Goal: Task Accomplishment & Management: Complete application form

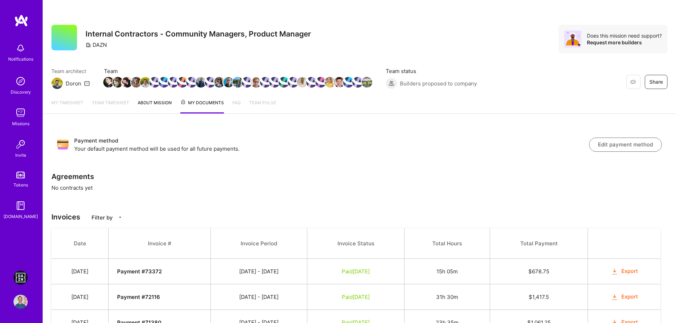
click at [20, 276] on img at bounding box center [20, 278] width 14 height 14
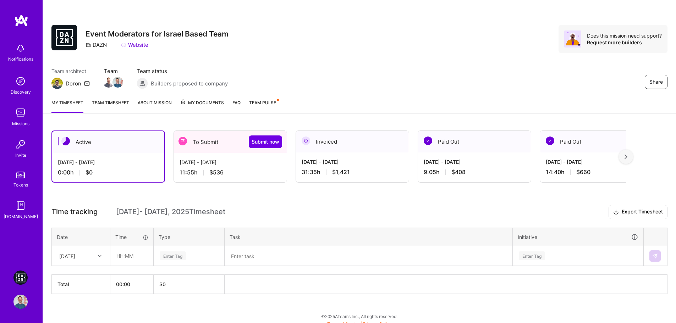
drag, startPoint x: 300, startPoint y: 163, endPoint x: 356, endPoint y: 165, distance: 55.7
click at [356, 165] on div "[DATE] - [DATE] 31:35 h $1,421" at bounding box center [352, 167] width 113 height 29
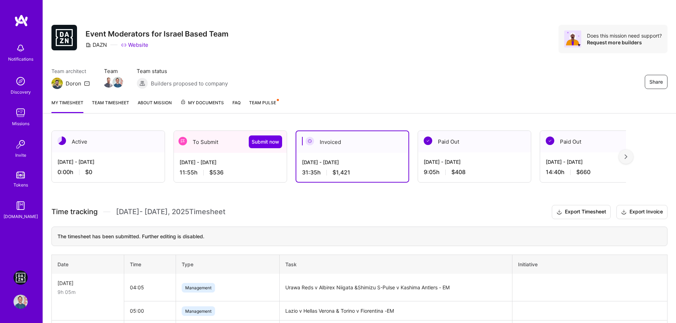
copy div "[DATE] - [DATE]"
click at [270, 142] on span "Submit now" at bounding box center [266, 141] width 28 height 7
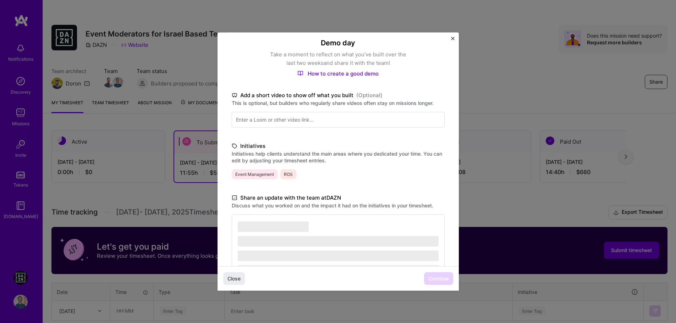
scroll to position [119, 0]
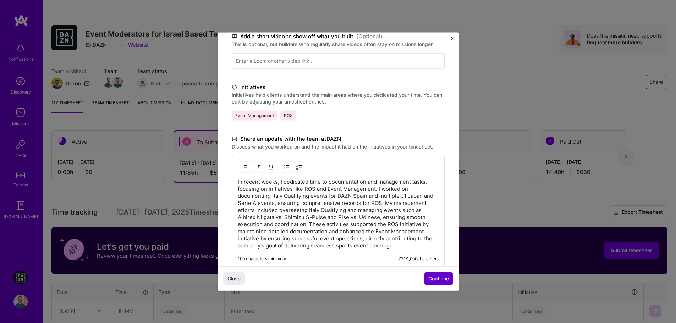
click at [446, 280] on span "Continue" at bounding box center [438, 278] width 21 height 7
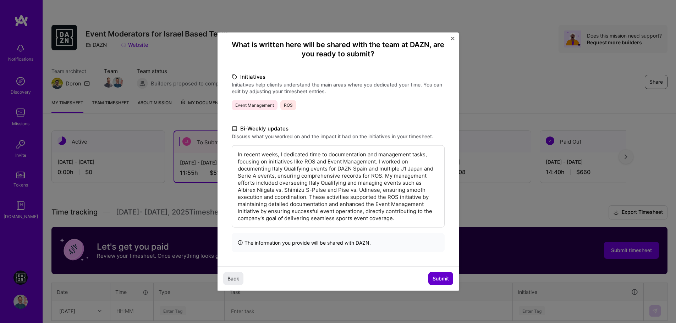
scroll to position [48, 0]
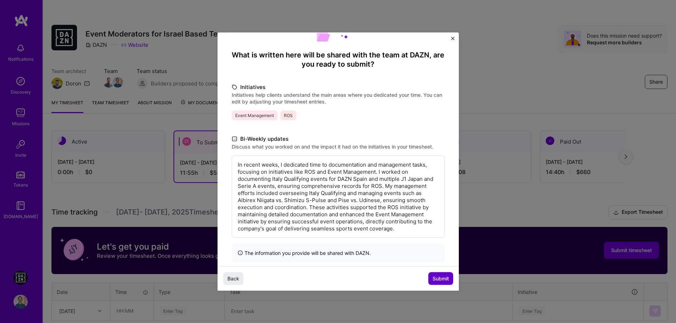
click at [446, 280] on span "Submit" at bounding box center [440, 278] width 16 height 7
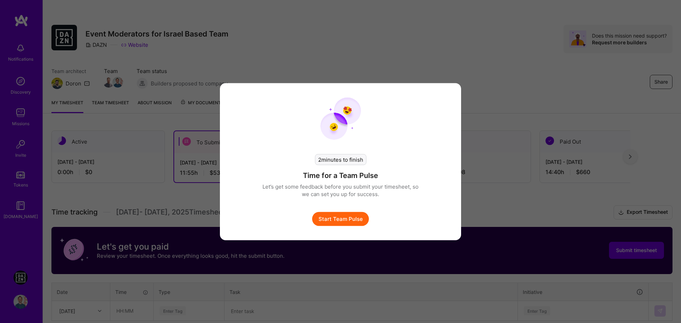
click at [351, 220] on button "Start Team Pulse" at bounding box center [340, 219] width 57 height 14
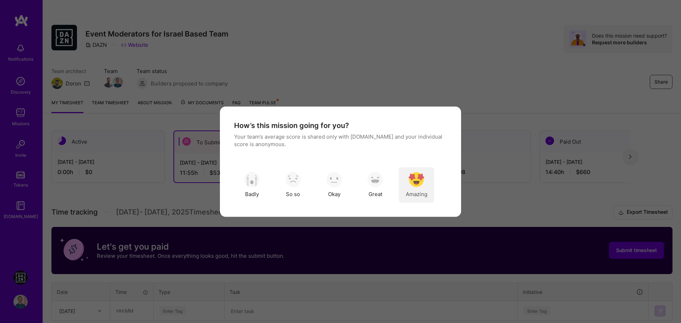
click at [422, 176] on img "modal" at bounding box center [417, 180] width 16 height 16
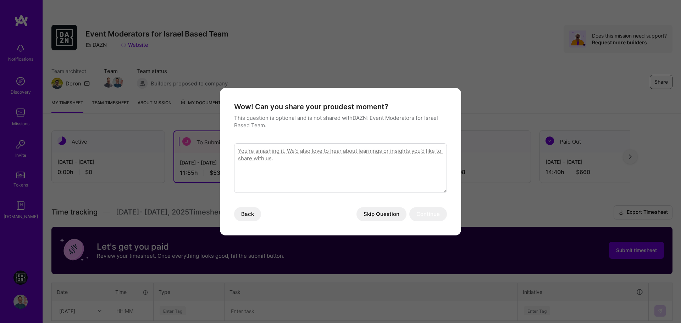
click at [388, 218] on button "Skip Question" at bounding box center [382, 214] width 50 height 14
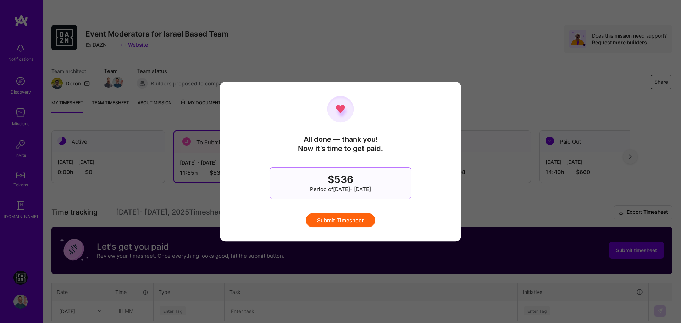
click at [354, 222] on button "Submit Timesheet" at bounding box center [341, 220] width 70 height 14
